Goal: Task Accomplishment & Management: Manage account settings

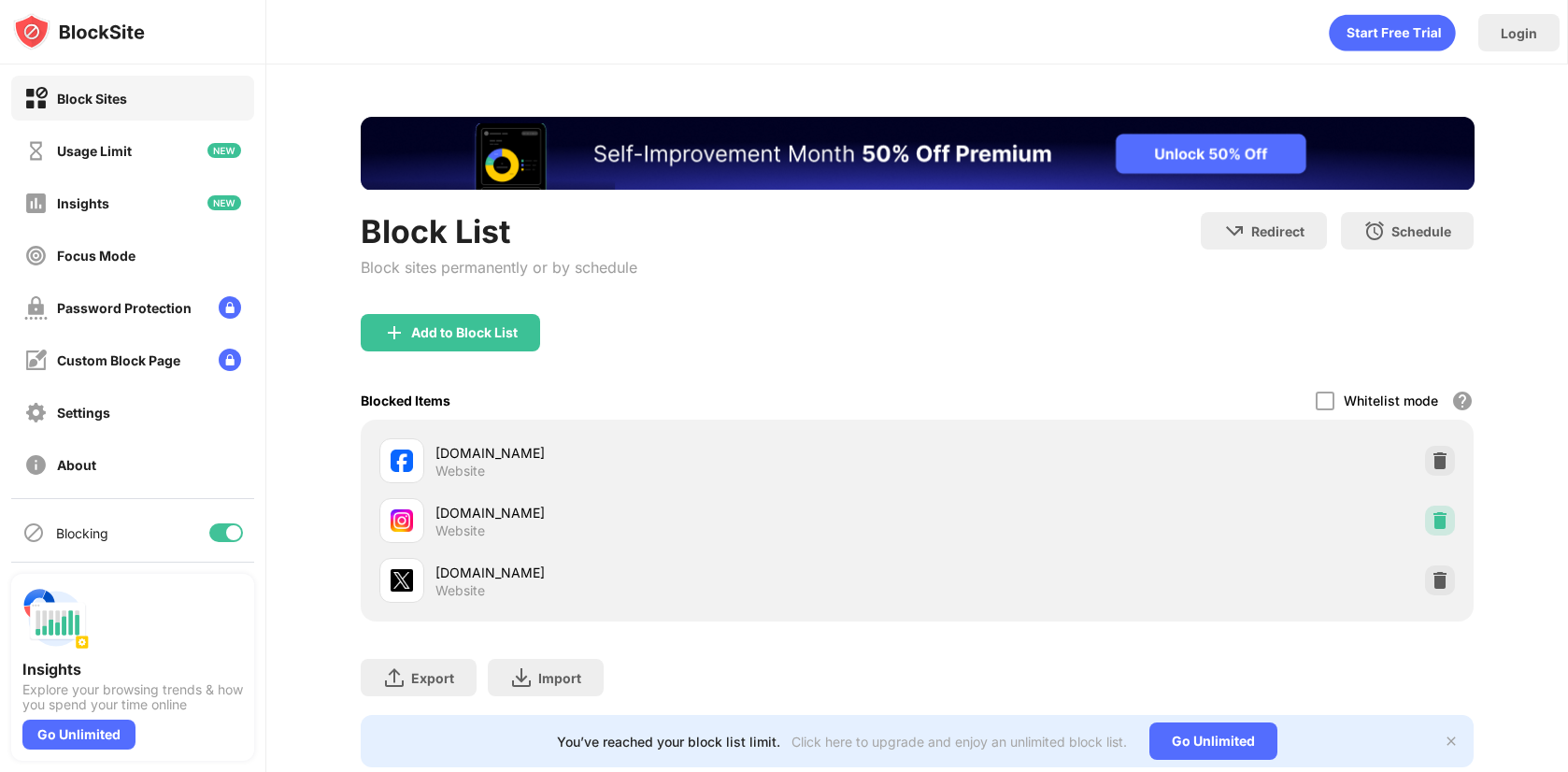
click at [1430, 517] on img at bounding box center [1440, 521] width 19 height 19
